Goal: Task Accomplishment & Management: Use online tool/utility

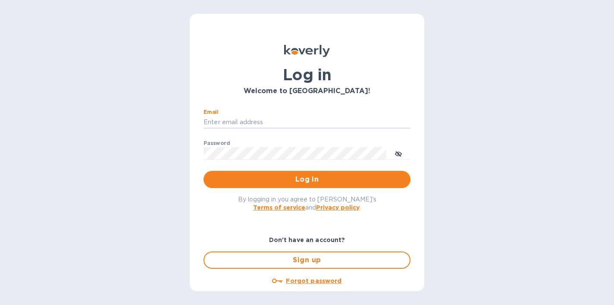
type input "[EMAIL_ADDRESS][DOMAIN_NAME]"
click at [305, 179] on button "Log in" at bounding box center [306, 179] width 207 height 17
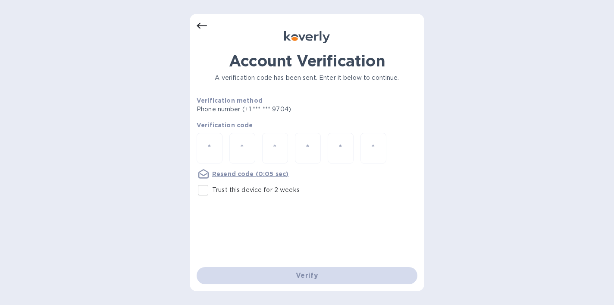
click at [206, 147] on input "number" at bounding box center [209, 148] width 11 height 16
type input "1"
type input "9"
type input "5"
type input "0"
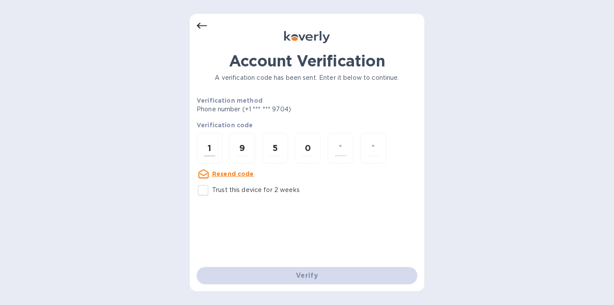
type input "7"
type input "9"
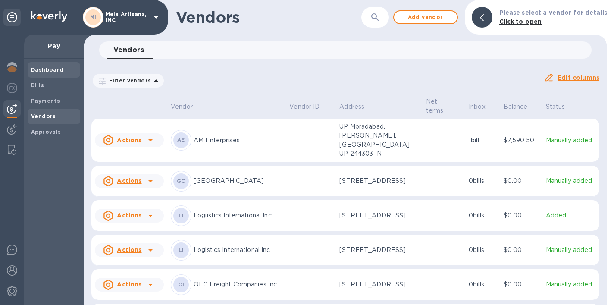
click at [51, 71] on b "Dashboard" at bounding box center [47, 69] width 33 height 6
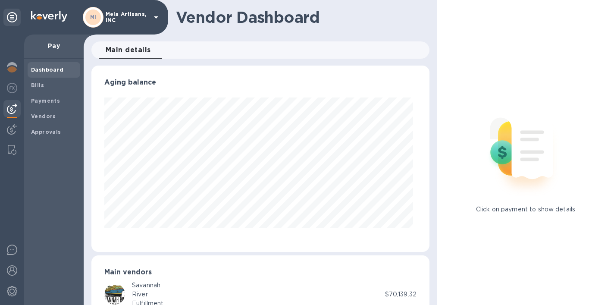
scroll to position [186, 334]
click at [53, 100] on b "Payments" at bounding box center [45, 100] width 29 height 6
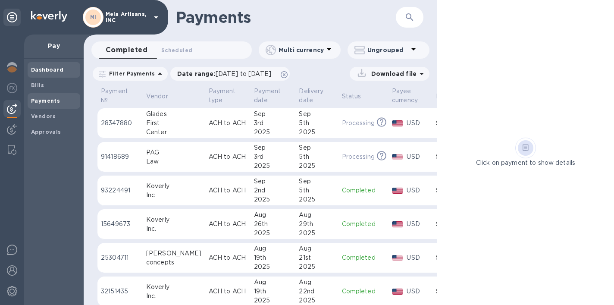
click at [59, 71] on b "Dashboard" at bounding box center [47, 69] width 33 height 6
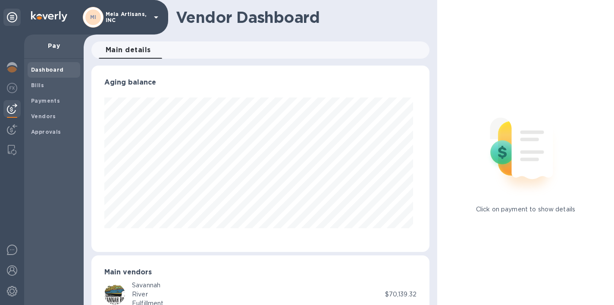
click at [14, 109] on img at bounding box center [12, 108] width 10 height 10
click at [45, 101] on b "Payments" at bounding box center [45, 100] width 29 height 6
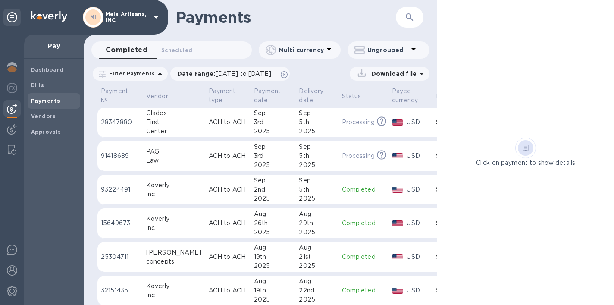
scroll to position [0, 0]
click at [42, 85] on b "Bills" at bounding box center [37, 85] width 13 height 6
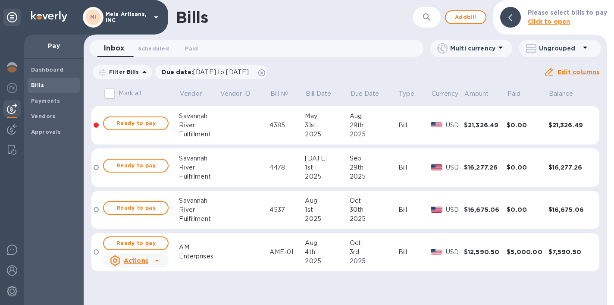
click at [54, 47] on p "Pay" at bounding box center [54, 45] width 46 height 9
click at [13, 69] on img at bounding box center [12, 67] width 10 height 10
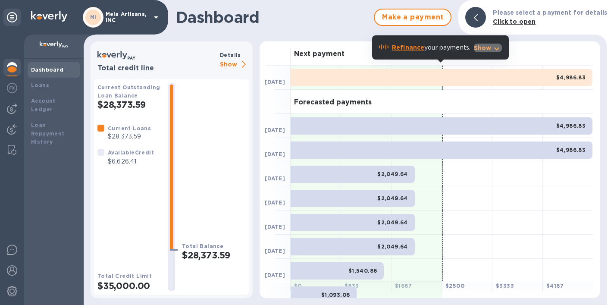
click at [490, 47] on p "Show" at bounding box center [483, 48] width 18 height 9
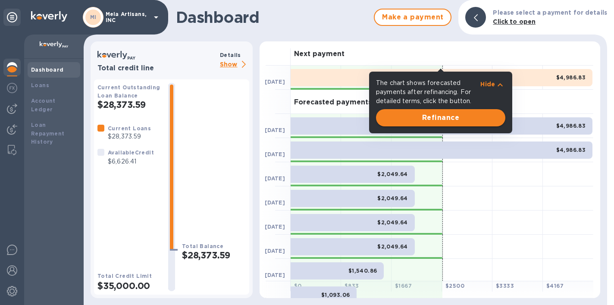
click at [445, 115] on span "Refinance" at bounding box center [440, 117] width 115 height 10
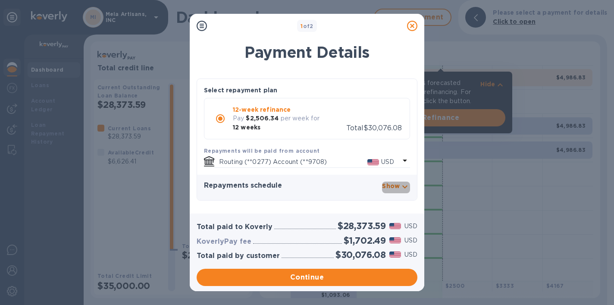
click at [393, 184] on p "Show" at bounding box center [391, 185] width 18 height 9
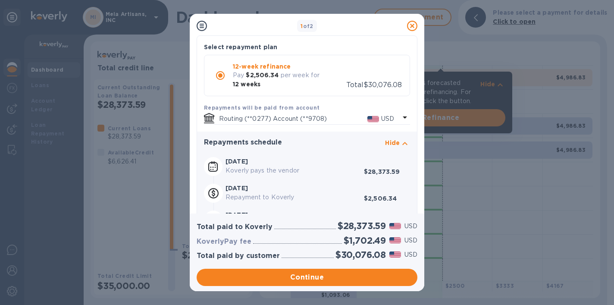
scroll to position [44, 0]
click at [306, 274] on span "Continue" at bounding box center [306, 277] width 207 height 10
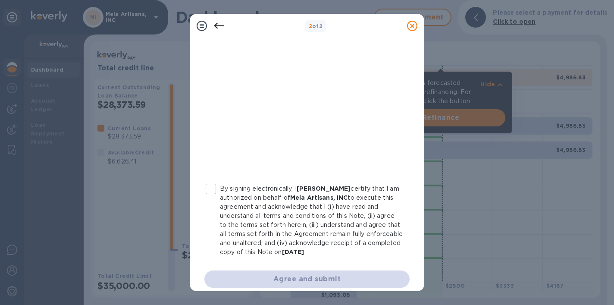
scroll to position [166, 0]
click at [212, 190] on input "By signing electronically, I Navroze Mehta certify that I am authorized on beha…" at bounding box center [211, 189] width 18 height 18
checkbox input "true"
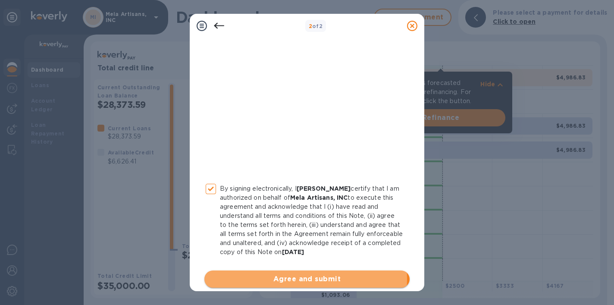
click at [300, 279] on span "Agree and submit" at bounding box center [306, 279] width 191 height 10
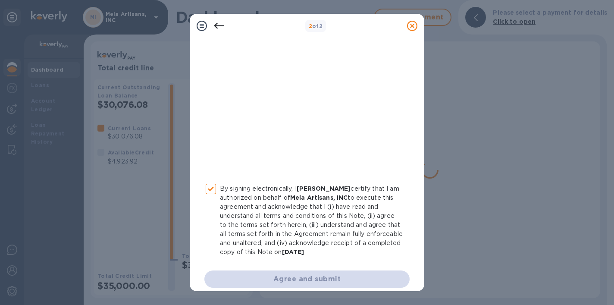
click at [410, 25] on icon at bounding box center [412, 26] width 10 height 10
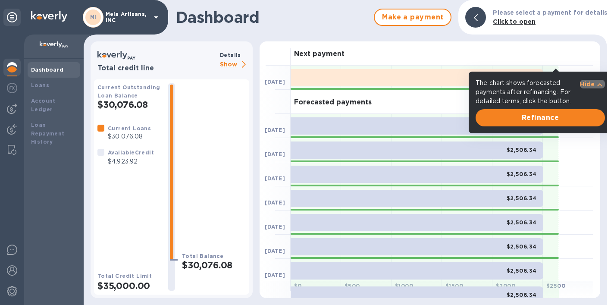
click at [584, 84] on p "Hide" at bounding box center [587, 84] width 15 height 9
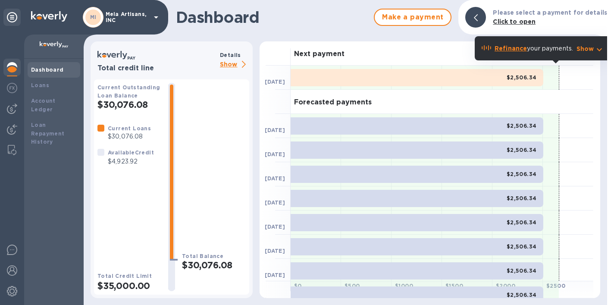
scroll to position [0, 0]
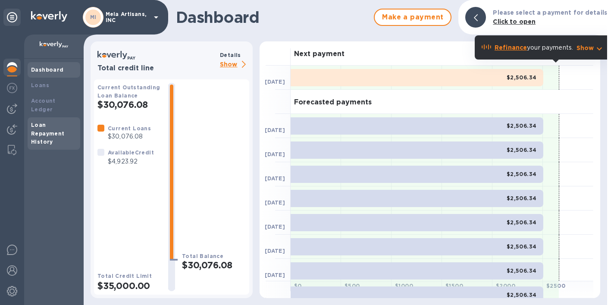
click at [42, 128] on b "Loan Repayment History" at bounding box center [48, 134] width 34 height 24
